Goal: Find specific page/section: Find specific page/section

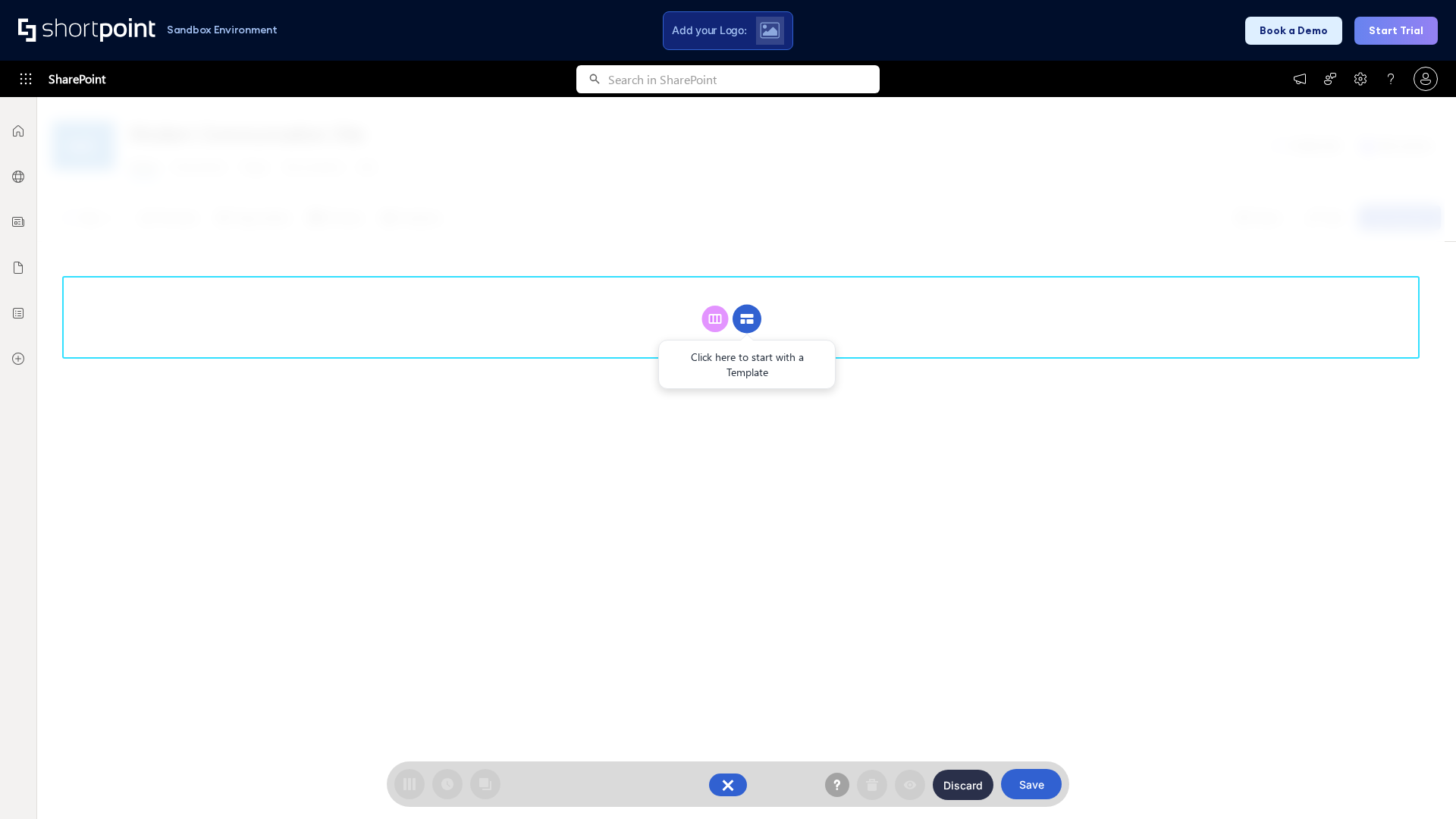
click at [747, 319] on circle at bounding box center [747, 319] width 29 height 29
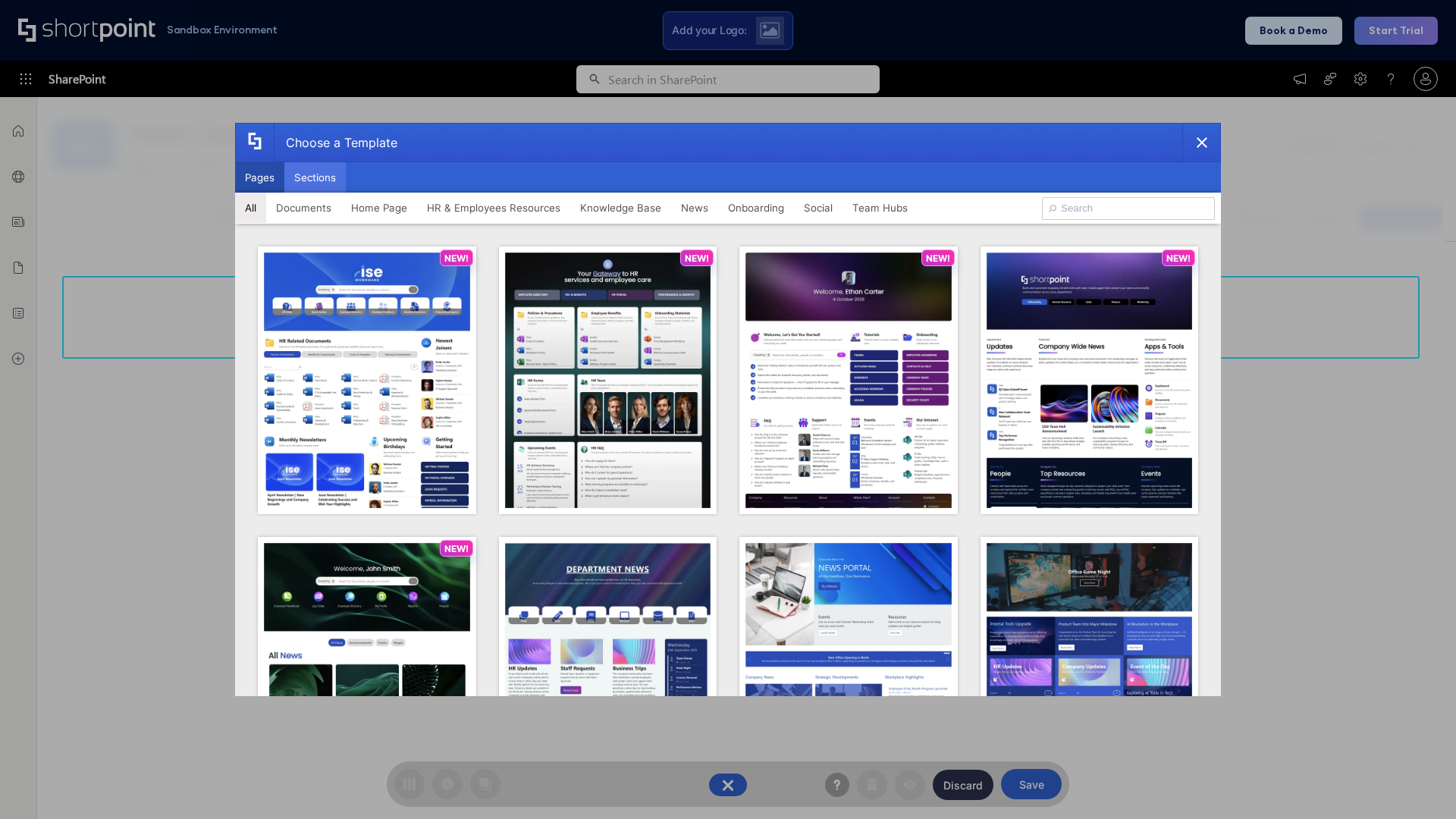
click at [315, 177] on button "Sections" at bounding box center [315, 177] width 62 height 30
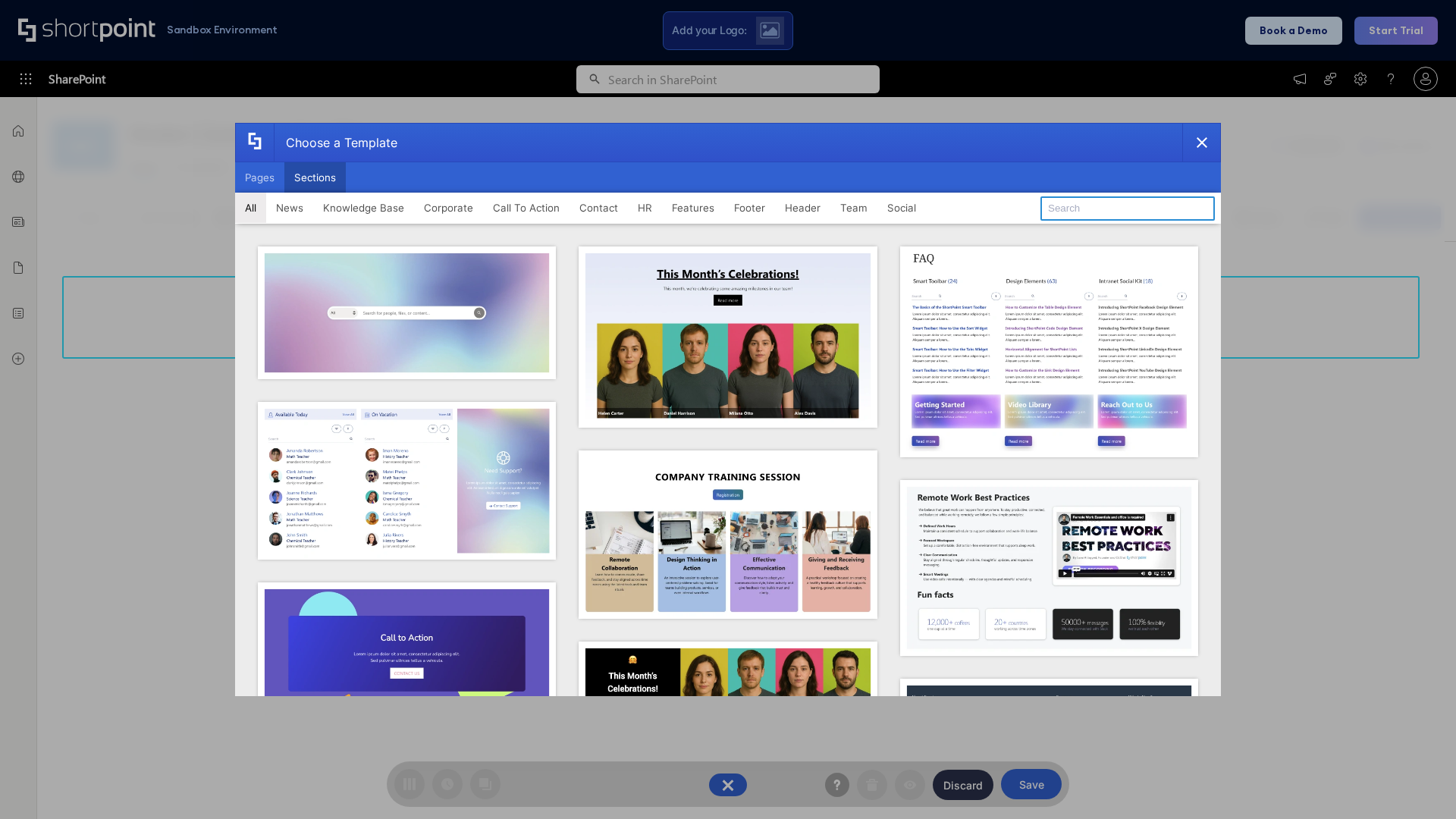
type input "Social"
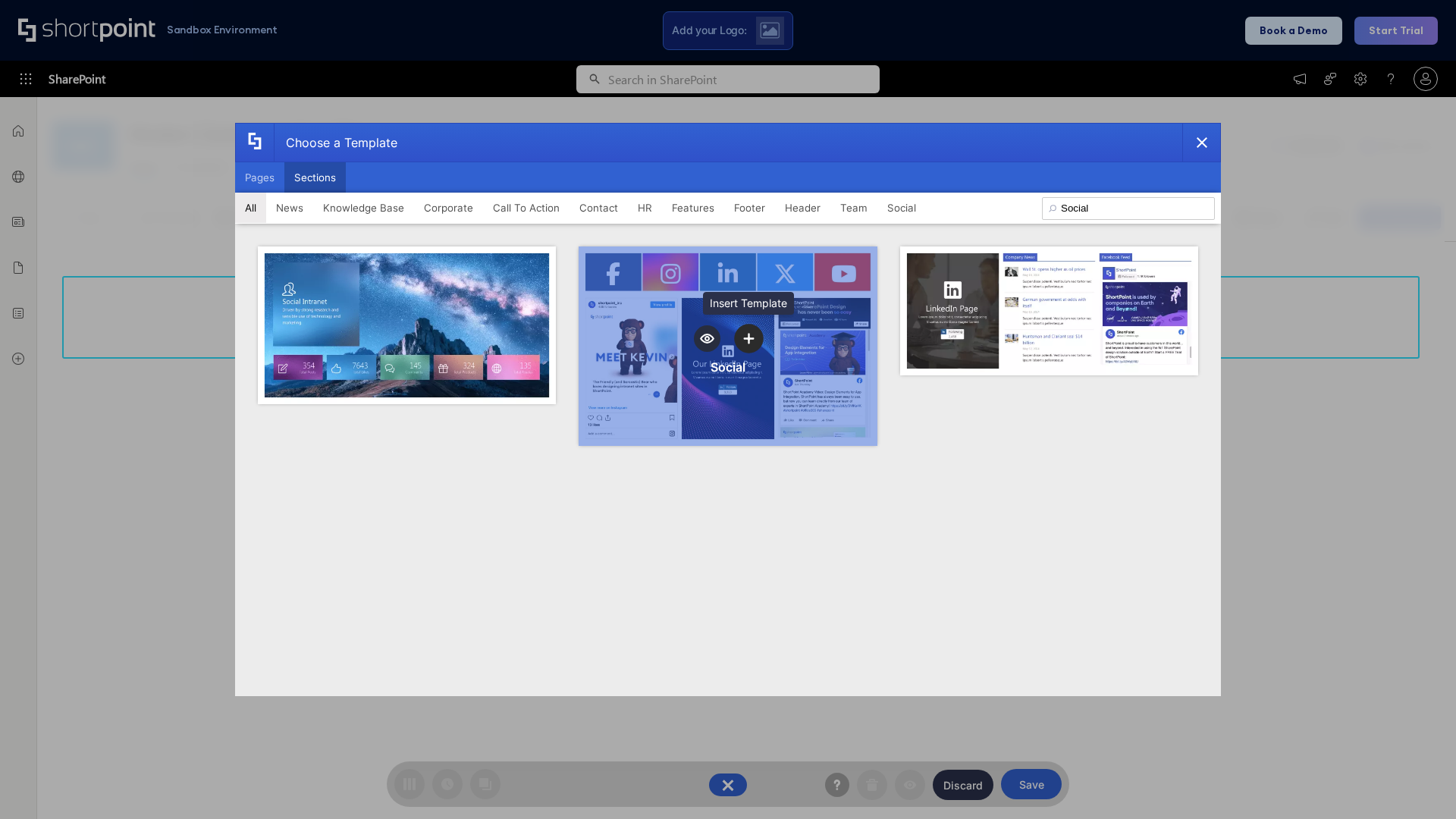
click at [749, 338] on icon "template selector" at bounding box center [748, 337] width 11 height 11
